Goal: Information Seeking & Learning: Learn about a topic

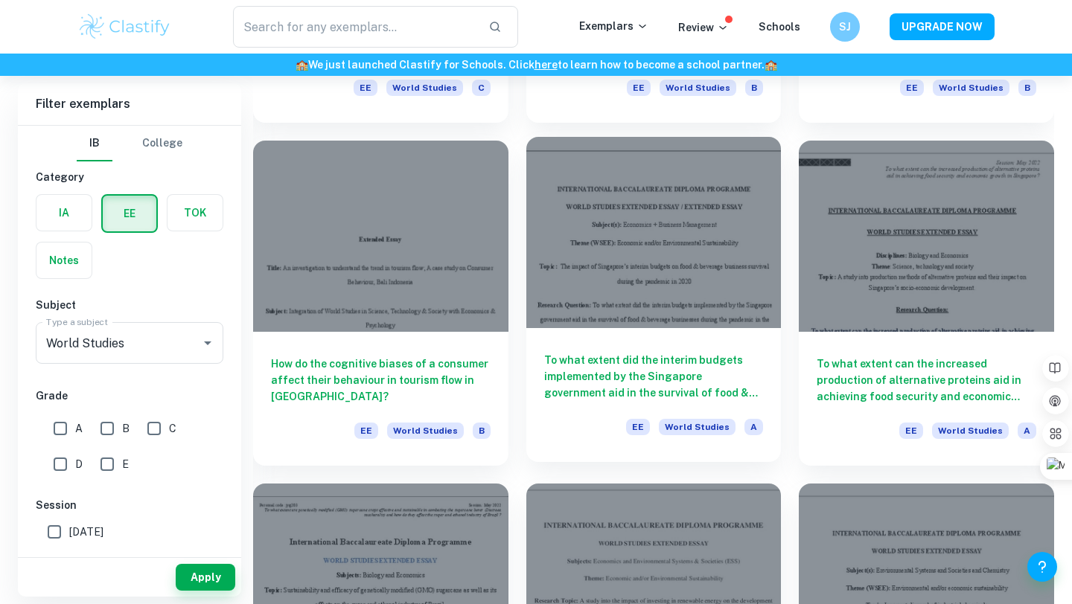
scroll to position [4724, 0]
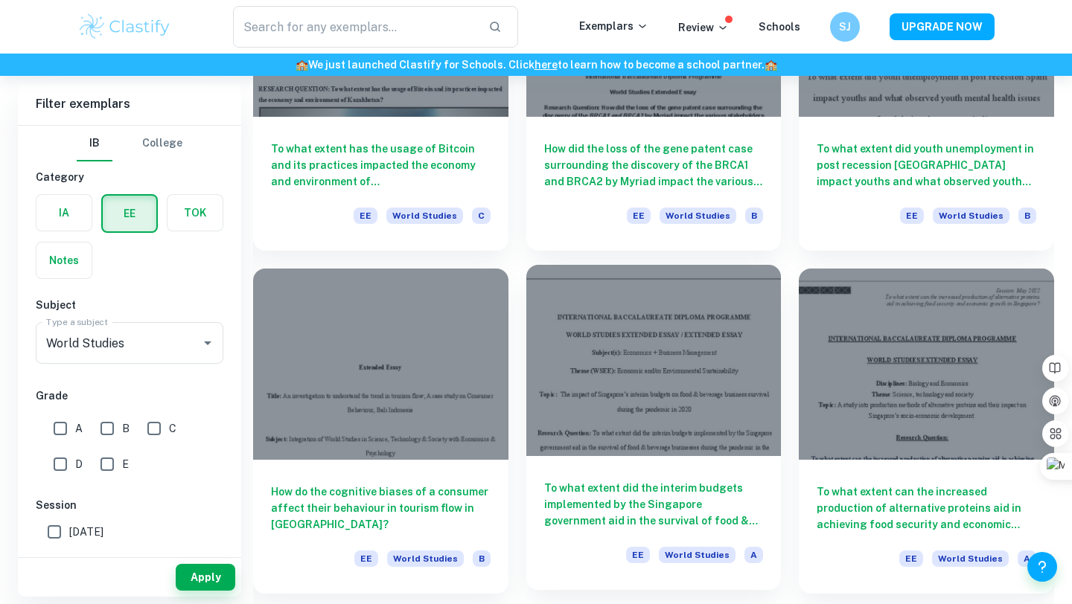
click at [651, 333] on div at bounding box center [653, 360] width 255 height 191
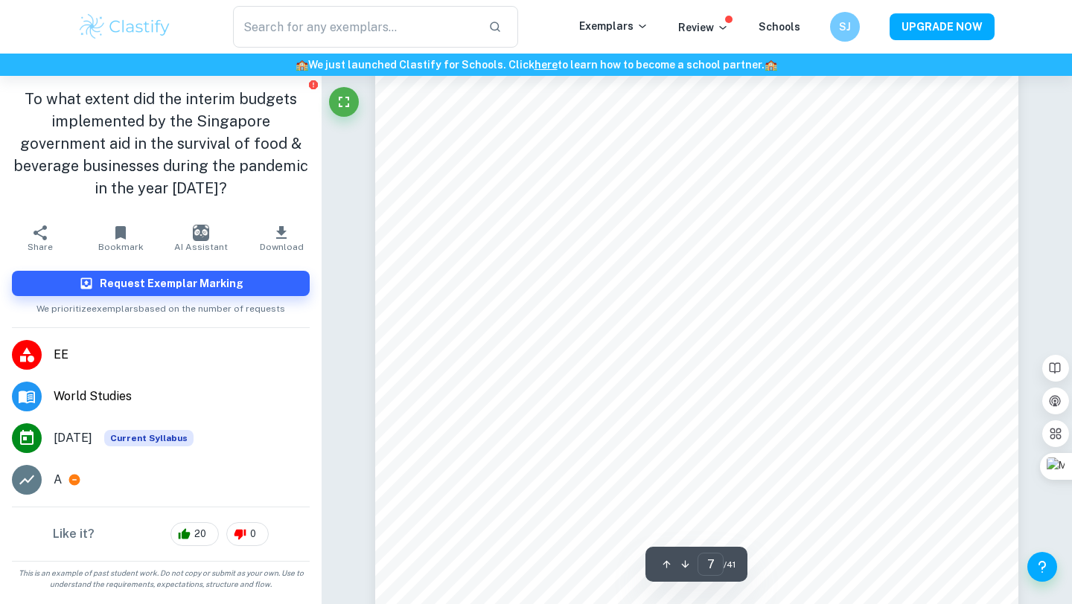
scroll to position [5808, 0]
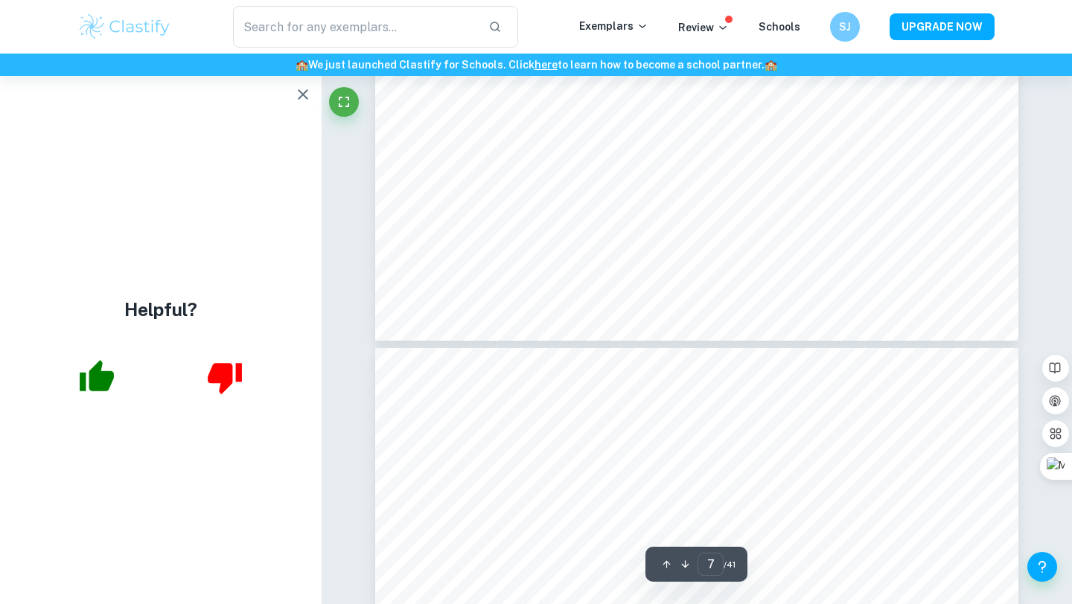
type input "8"
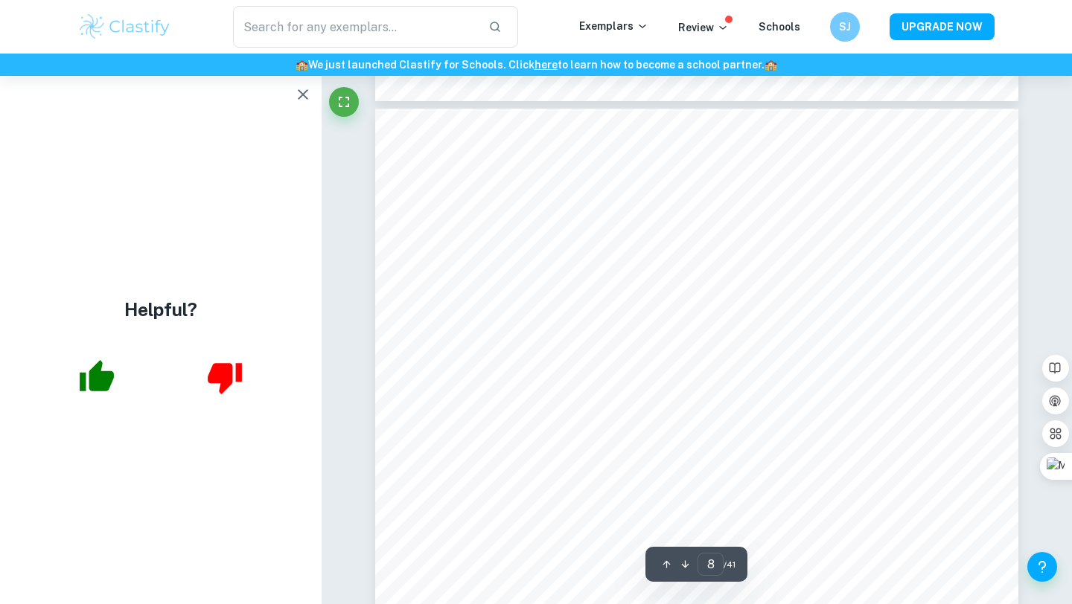
scroll to position [6599, 0]
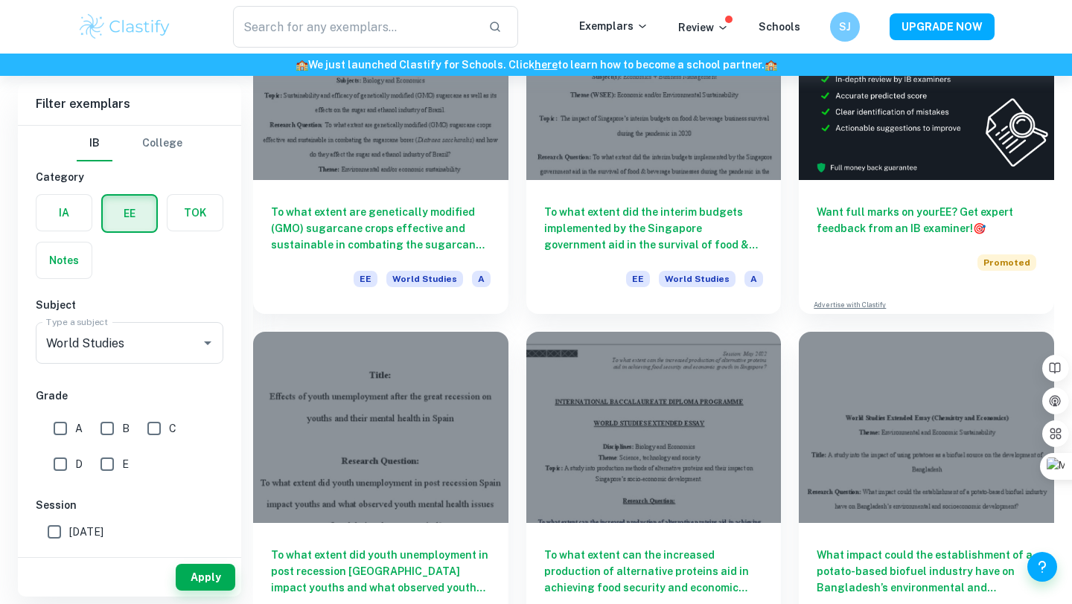
scroll to position [6043, 0]
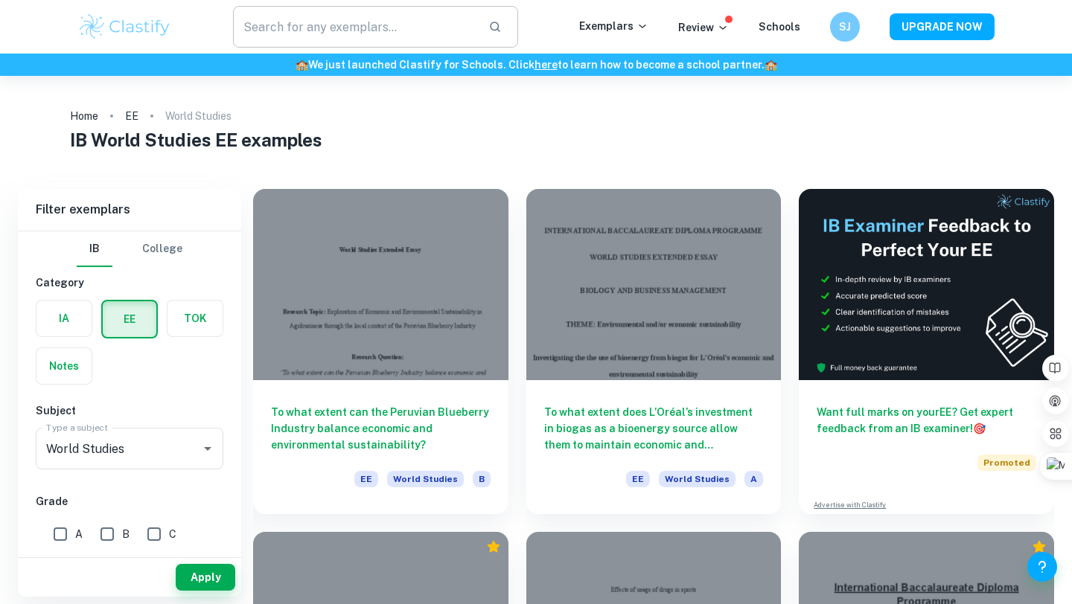
click at [322, 28] on input "text" at bounding box center [354, 27] width 243 height 42
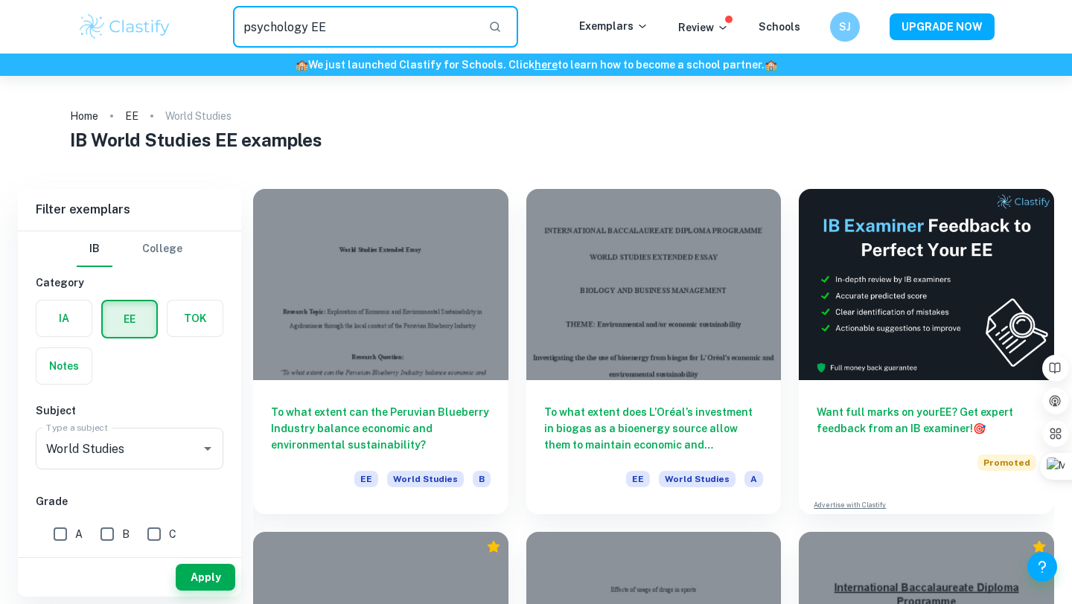
type input "psychology EE"
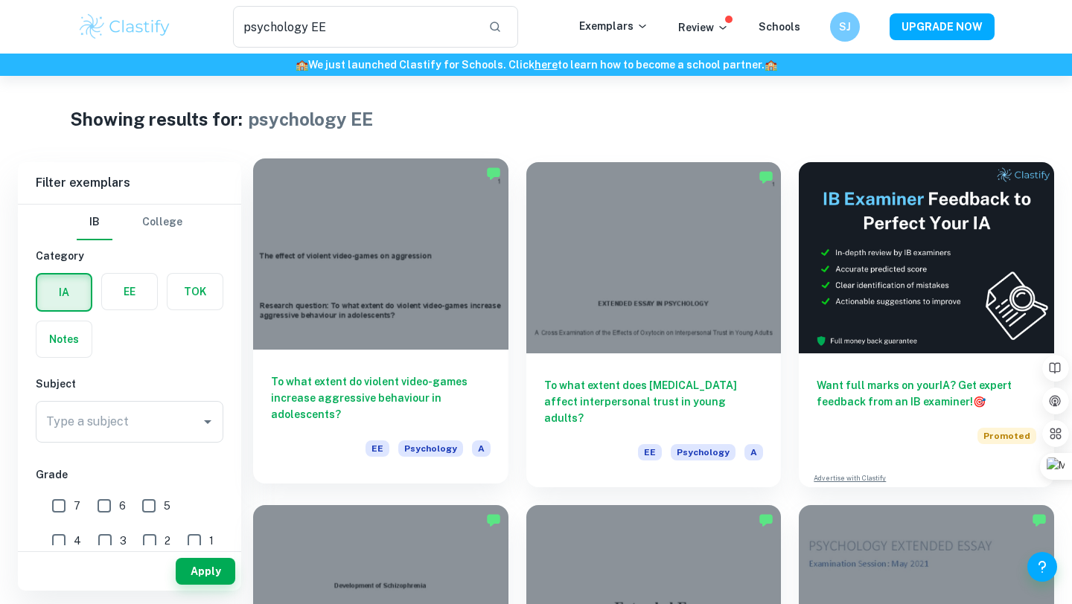
click at [374, 258] on div at bounding box center [380, 254] width 255 height 191
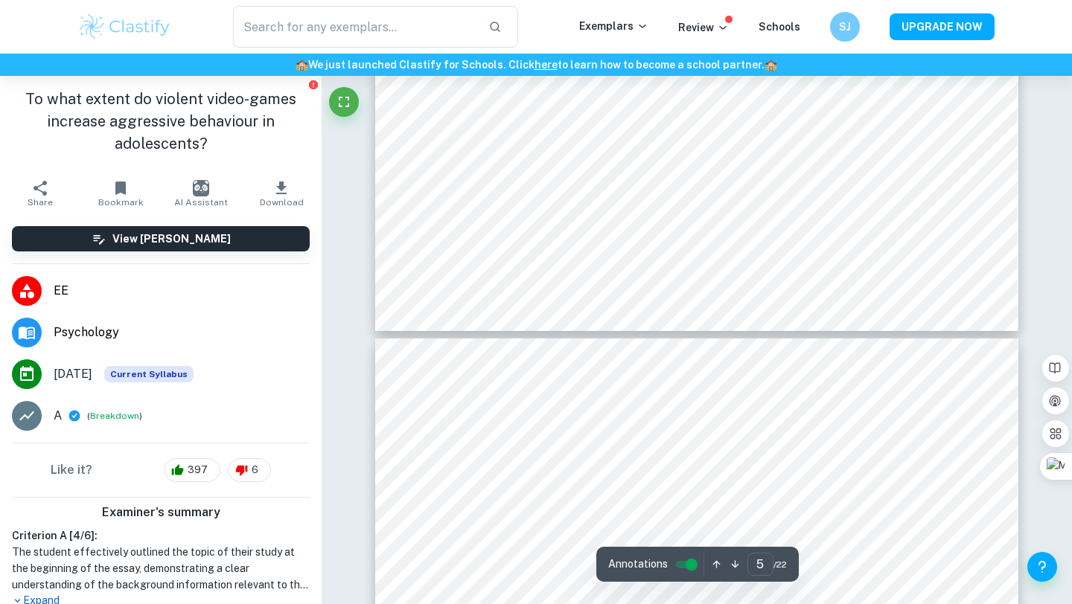
type input "6"
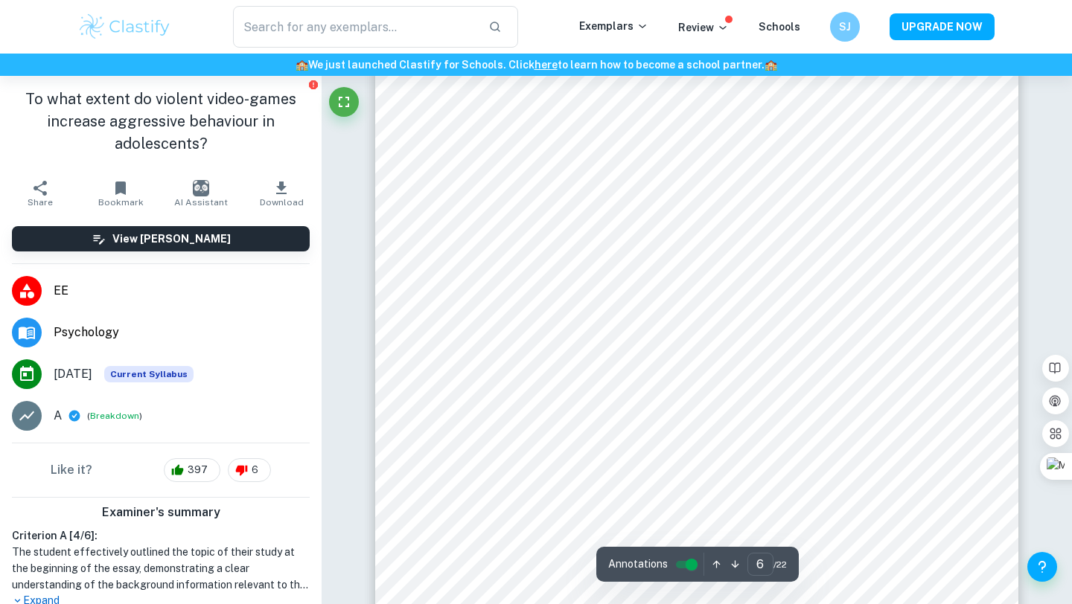
scroll to position [4914, 0]
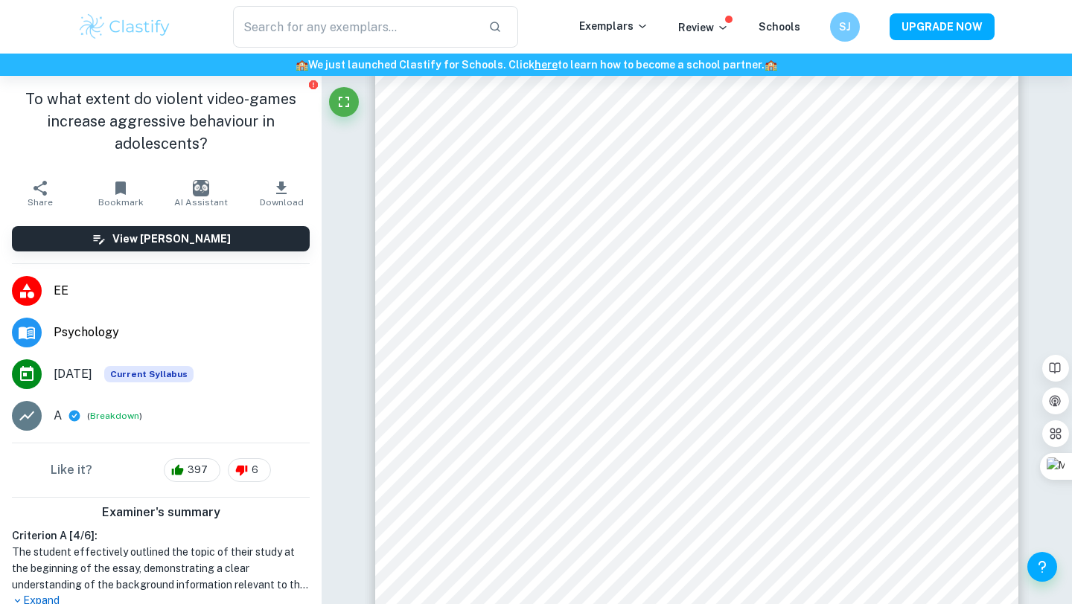
type input "psychology EE"
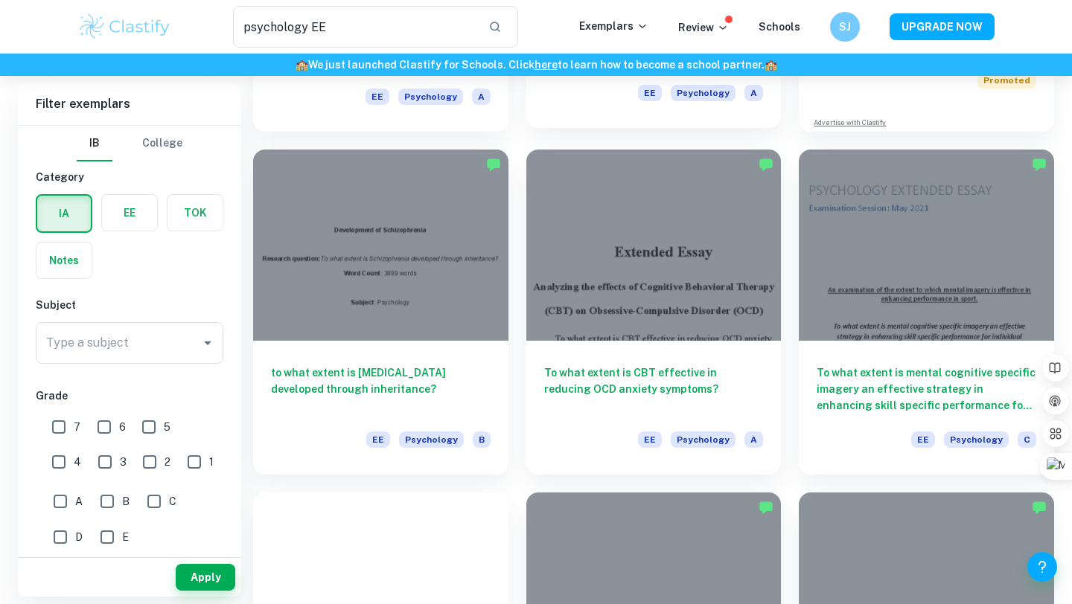
scroll to position [411, 0]
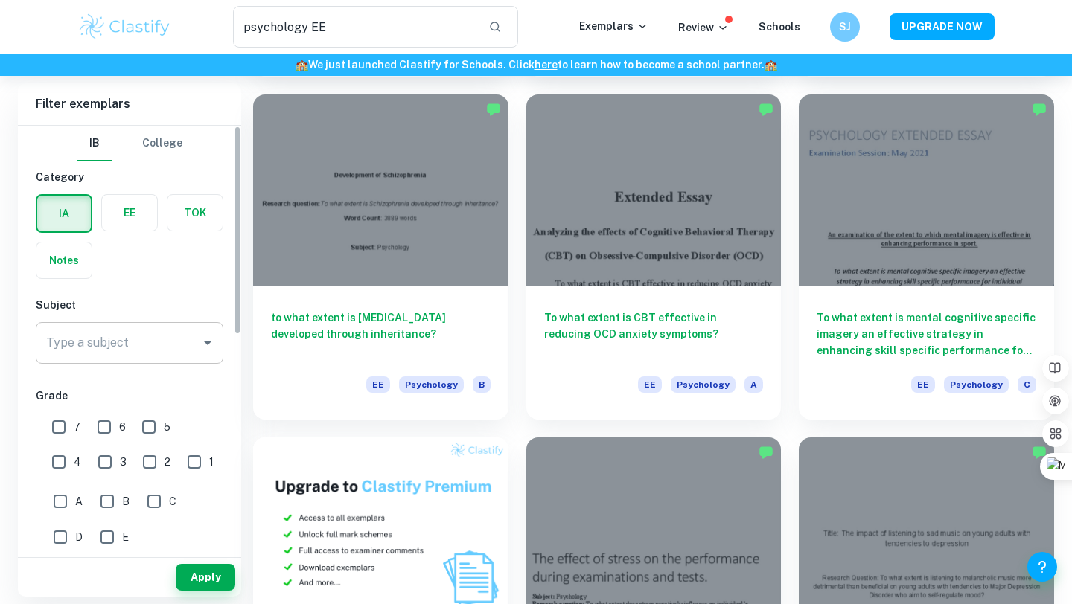
click at [151, 340] on input "Type a subject" at bounding box center [118, 343] width 152 height 28
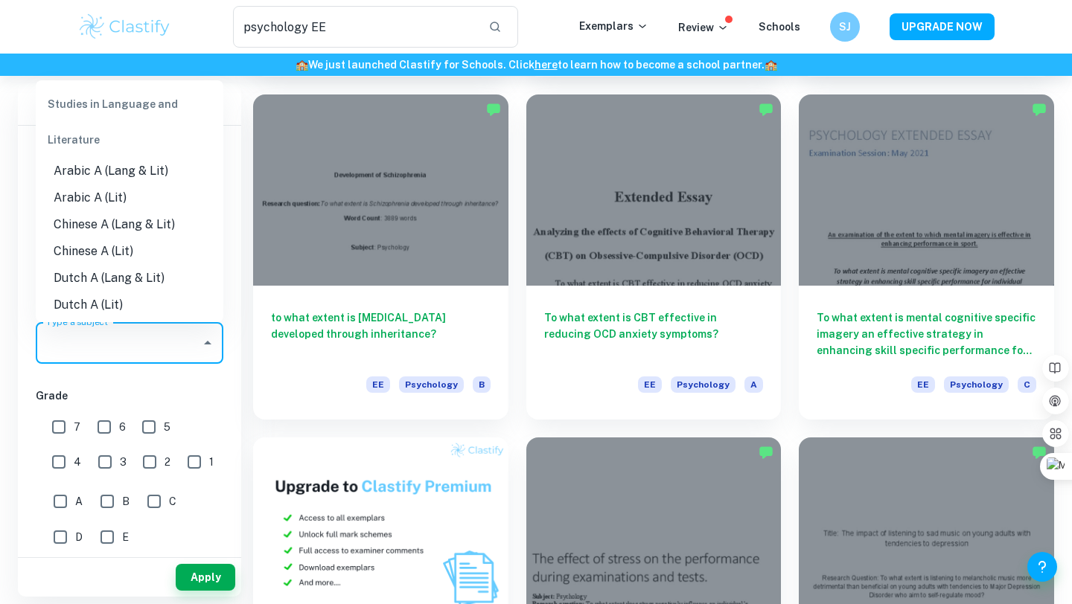
click at [207, 344] on icon "Close" at bounding box center [207, 343] width 7 height 4
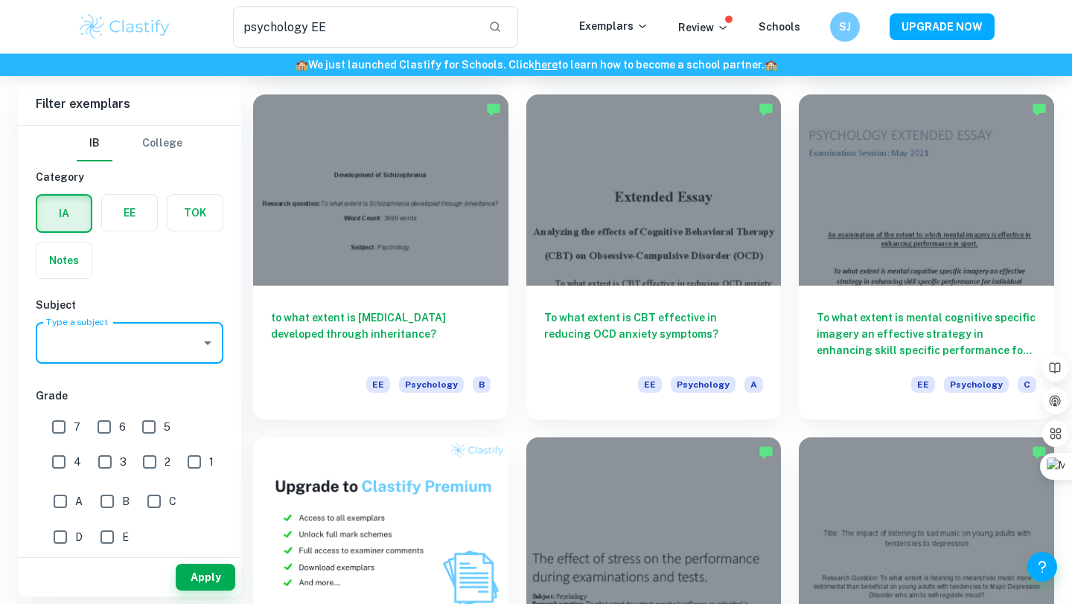
click at [207, 344] on icon "Open" at bounding box center [207, 344] width 7 height 4
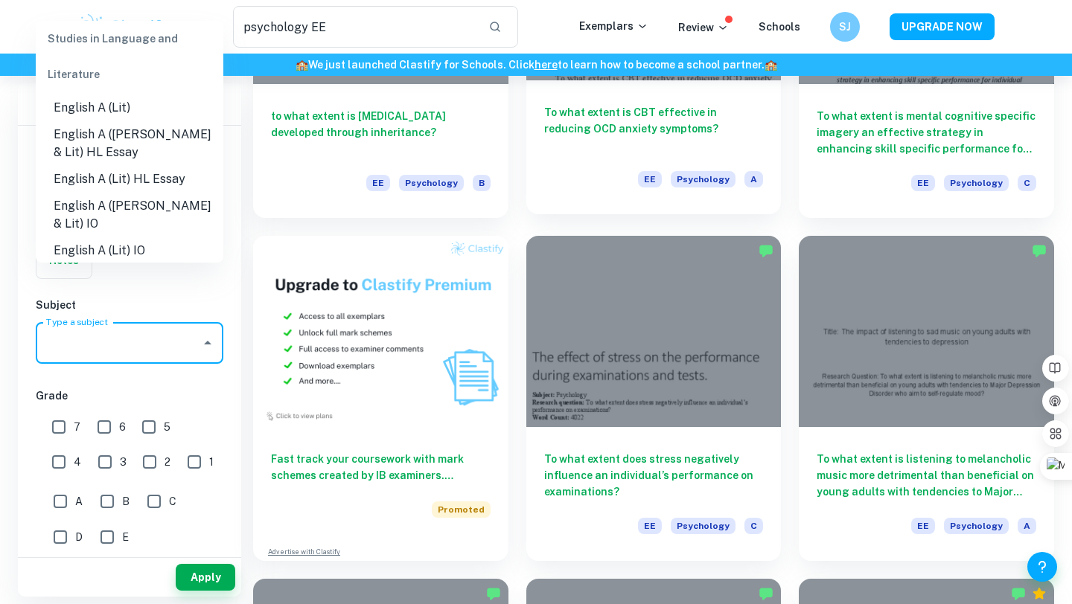
scroll to position [656, 0]
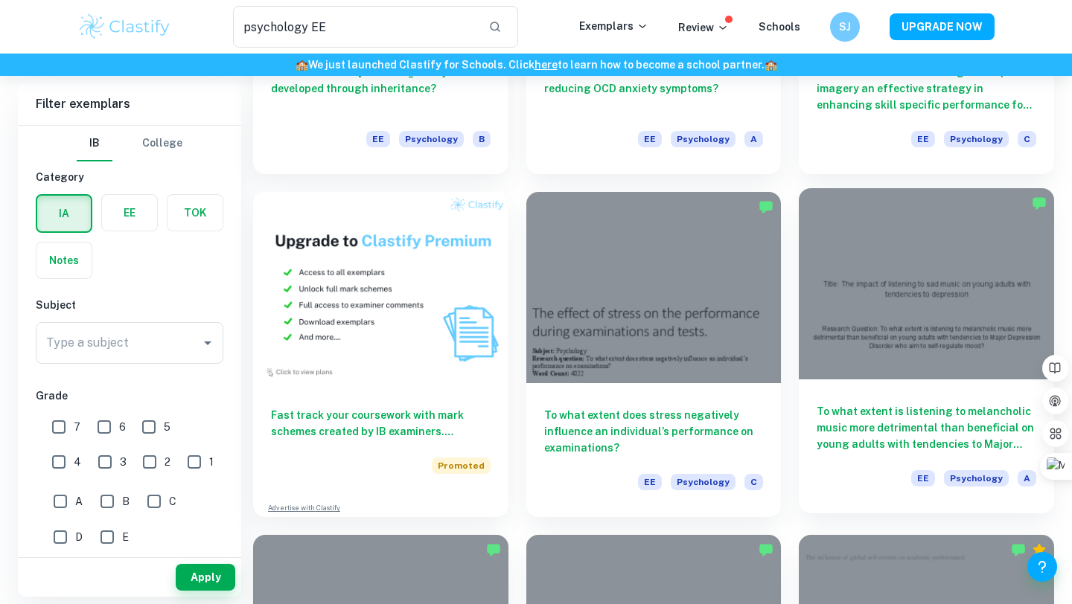
click at [896, 381] on div "To what extent is listening to melancholic music more detrimental than benefici…" at bounding box center [926, 447] width 255 height 134
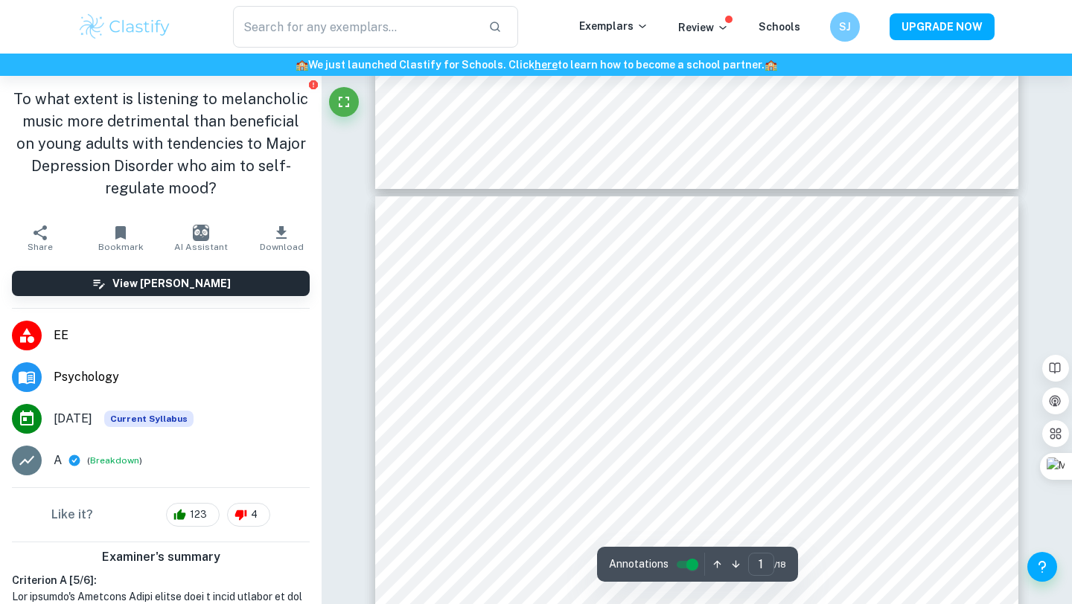
type input "2"
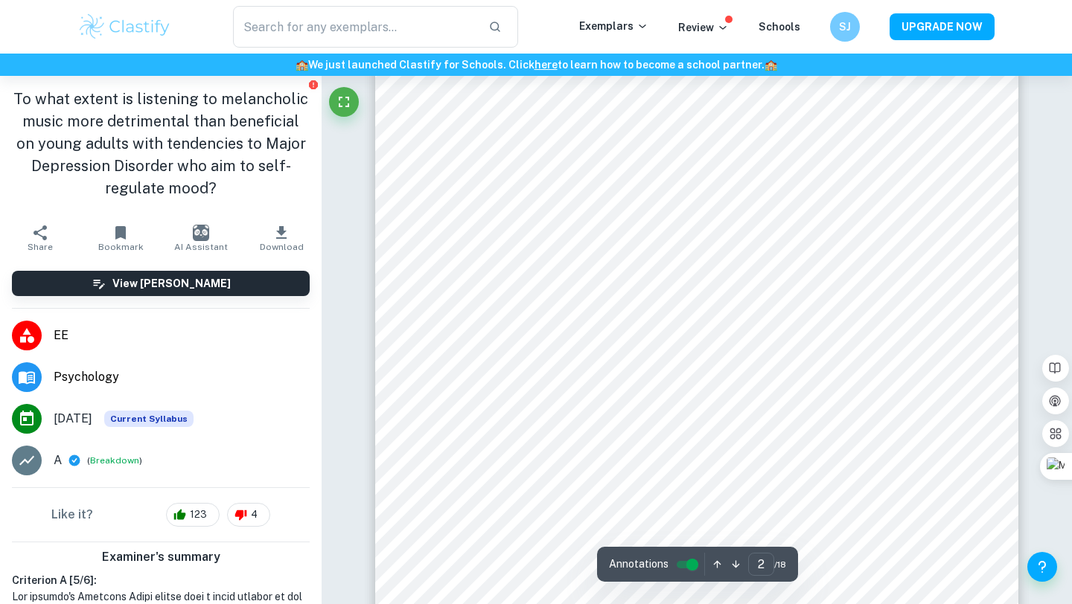
scroll to position [1110, 0]
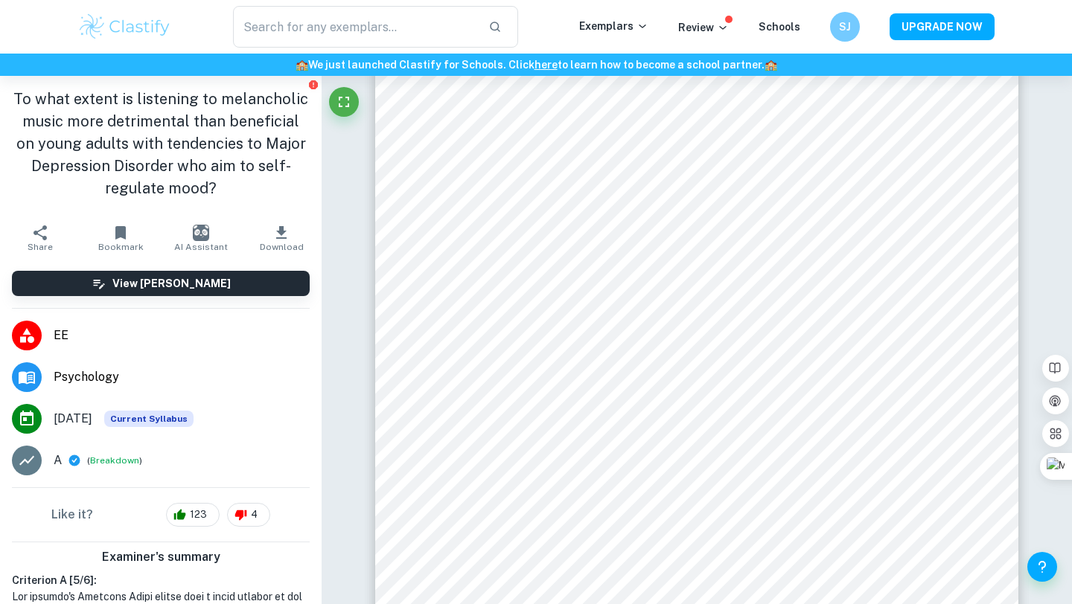
type input "psychology EE"
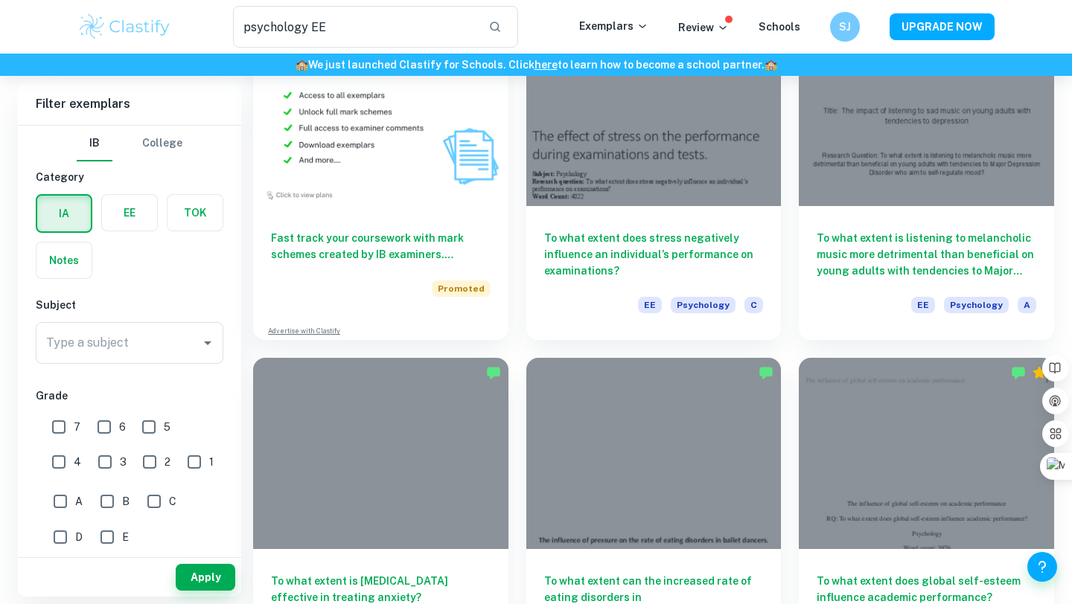
scroll to position [1280, 0]
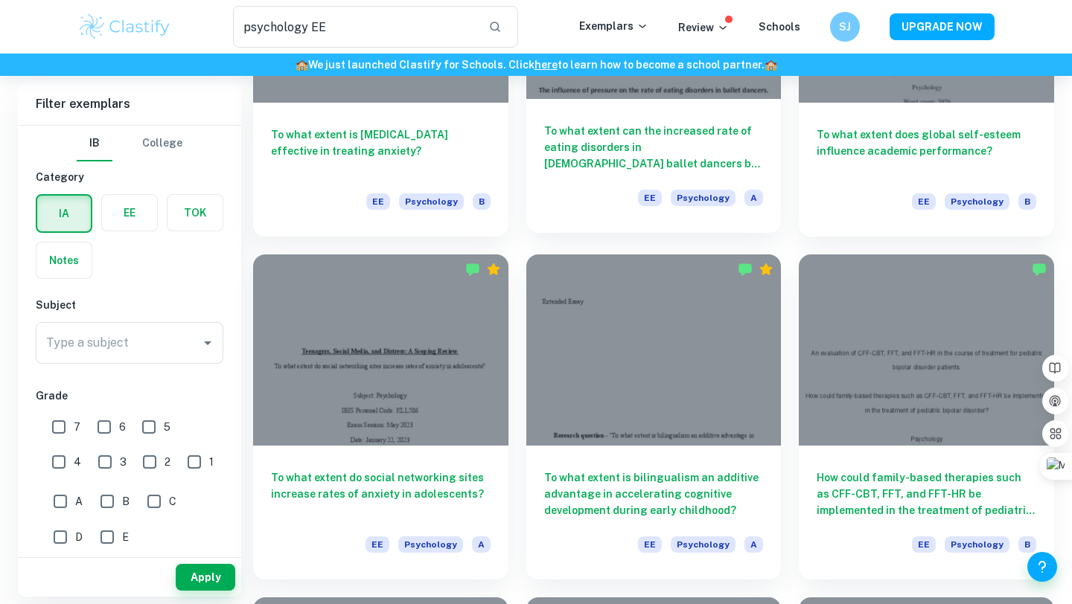
click at [635, 144] on h6 "To what extent can the increased rate of eating disorders in female ballet danc…" at bounding box center [654, 147] width 220 height 49
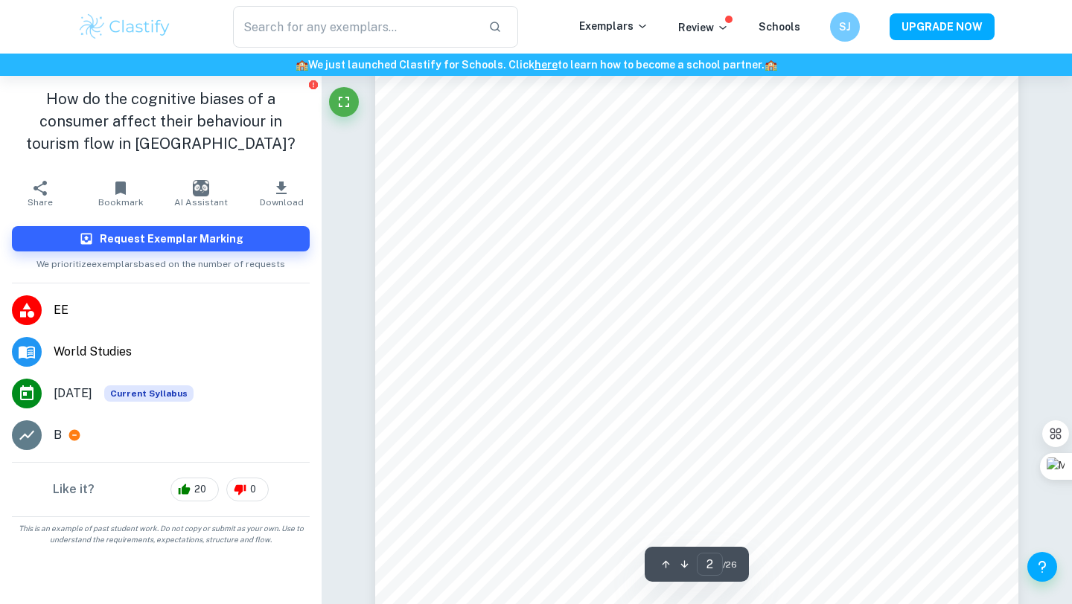
scroll to position [1000, 0]
type input "4"
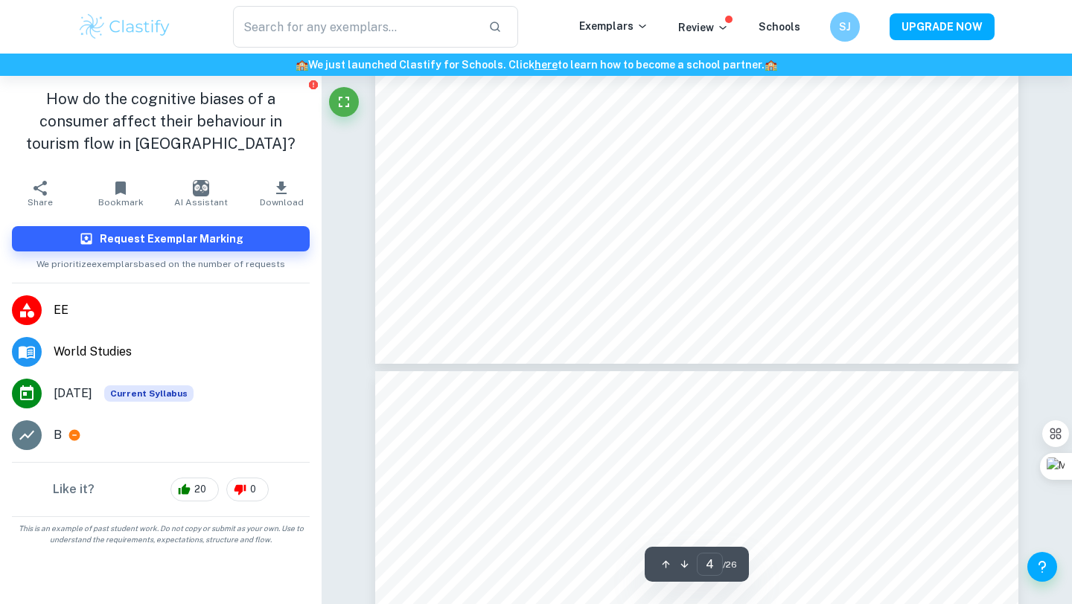
scroll to position [3240, 0]
